Goal: Navigation & Orientation: Find specific page/section

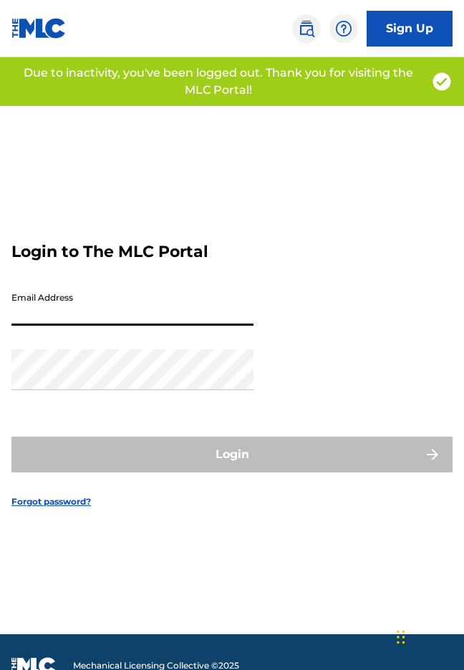
type input "[EMAIL_ADDRESS][DOMAIN_NAME]"
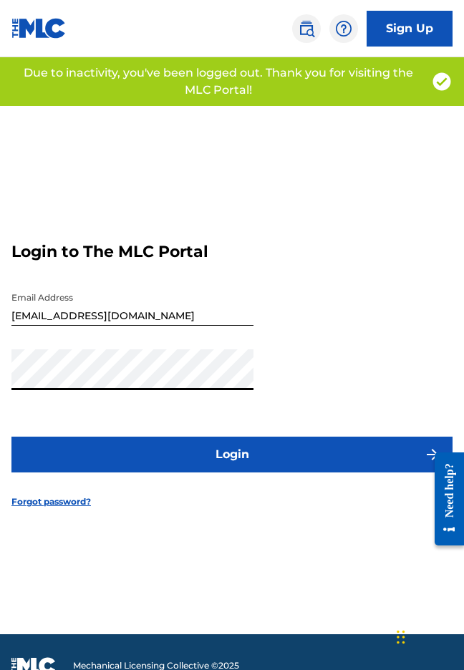
click at [171, 458] on button "Login" at bounding box center [231, 455] width 441 height 36
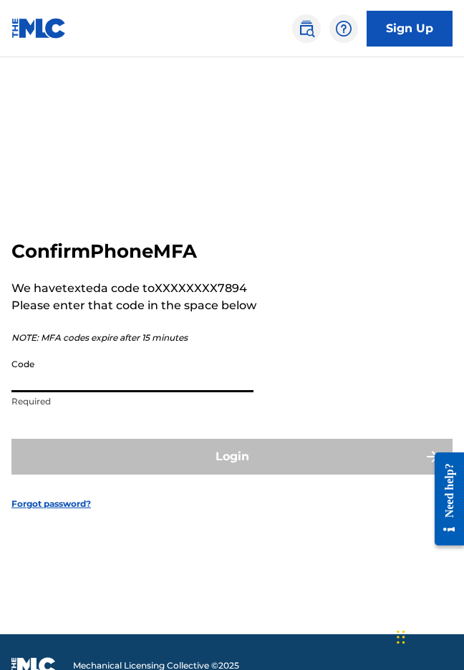
click at [87, 374] on input "Code" at bounding box center [132, 372] width 242 height 41
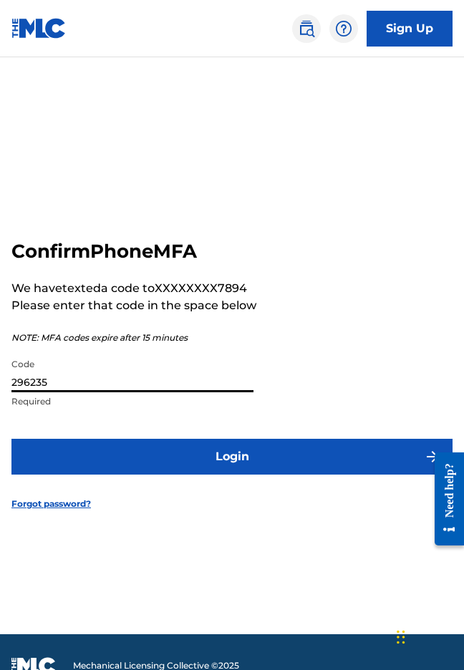
type input "296235"
click at [224, 456] on button "Login" at bounding box center [231, 457] width 441 height 36
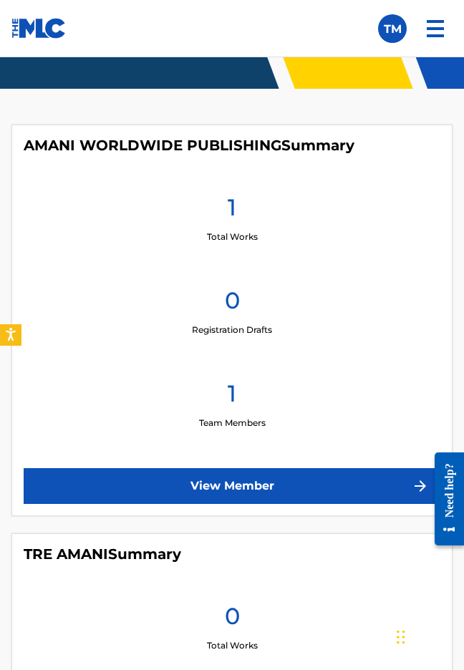
scroll to position [164, 0]
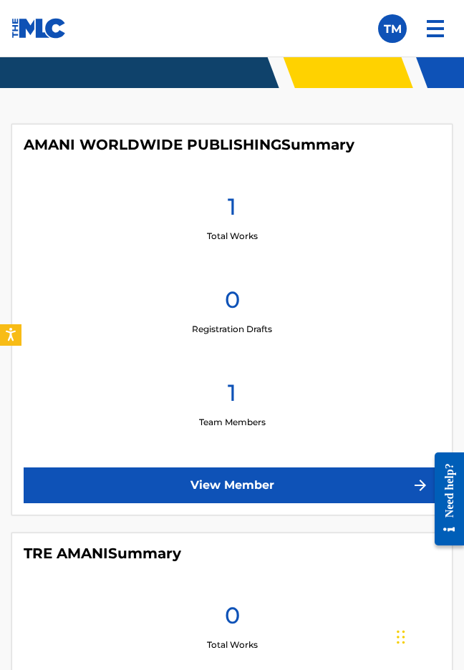
click at [299, 474] on link "View Member" at bounding box center [232, 485] width 417 height 36
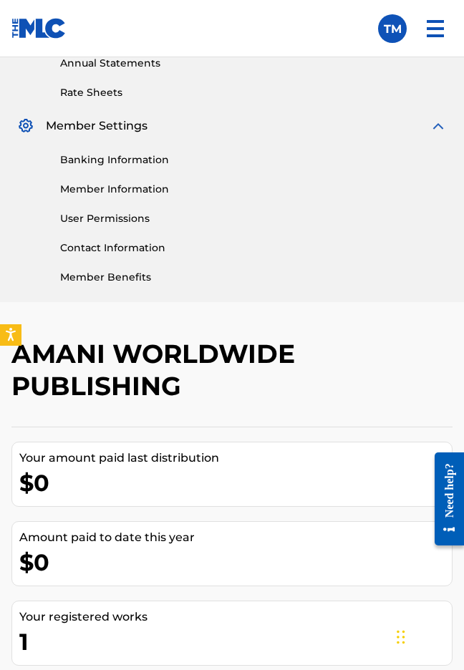
scroll to position [490, 0]
